Goal: Information Seeking & Learning: Compare options

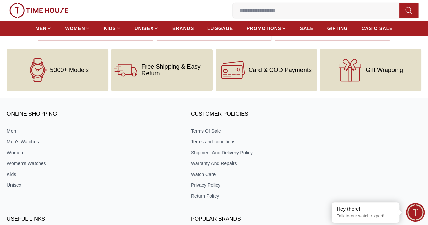
scroll to position [770, 0]
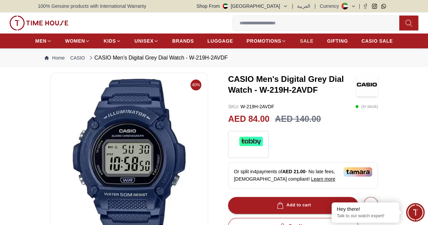
click at [311, 44] on span "SALE" at bounding box center [307, 41] width 14 height 7
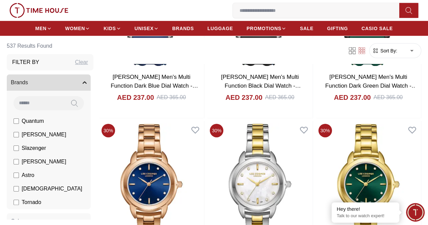
scroll to position [1185, 0]
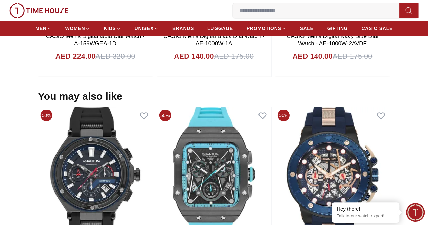
scroll to position [643, 0]
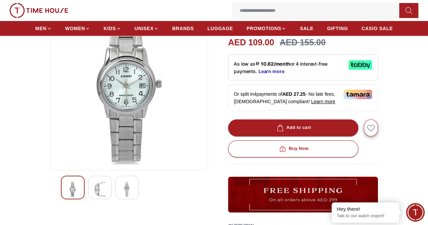
scroll to position [34, 0]
